Goal: Navigation & Orientation: Find specific page/section

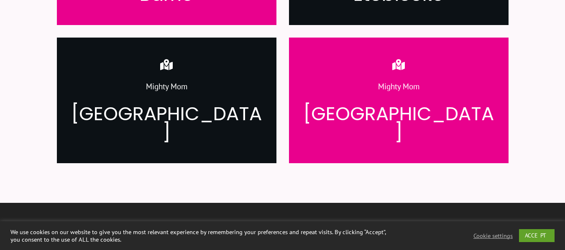
scroll to position [1188, 0]
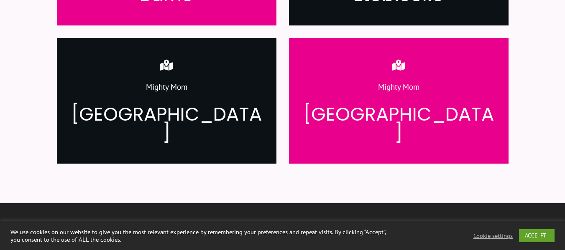
click at [307, 105] on h3 "[GEOGRAPHIC_DATA]" at bounding box center [398, 124] width 193 height 38
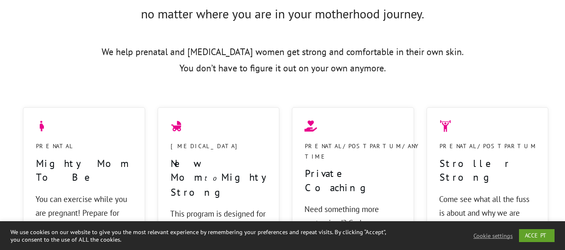
scroll to position [576, 0]
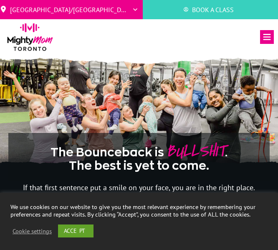
click at [166, 31] on div "Class Login Mighty Mom Classes Full Package Sessions Demo Classes Drop-in Class…" at bounding box center [196, 39] width 164 height 18
click at [142, 36] on div "Class Login Mighty Mom Classes Full Package Sessions Demo Classes Drop-in Class…" at bounding box center [196, 39] width 164 height 18
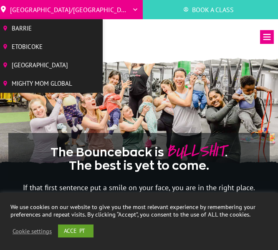
click at [102, 14] on li "Toronto/GTA Barrie Etobicoke North York West Mighty Mom Global" at bounding box center [69, 9] width 147 height 19
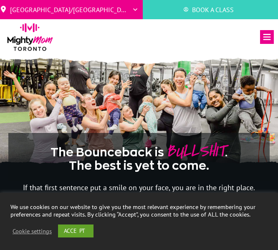
click at [268, 43] on icon at bounding box center [267, 37] width 14 height 14
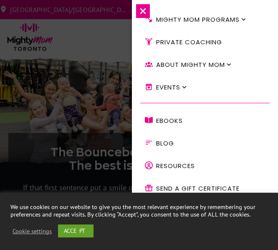
scroll to position [88, 0]
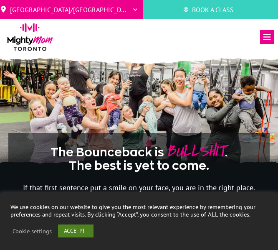
click at [81, 232] on link "ACCEPT" at bounding box center [76, 230] width 36 height 13
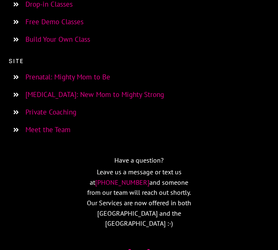
scroll to position [2057, 0]
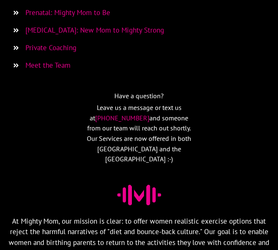
scroll to position [2121, 0]
